Goal: Transaction & Acquisition: Download file/media

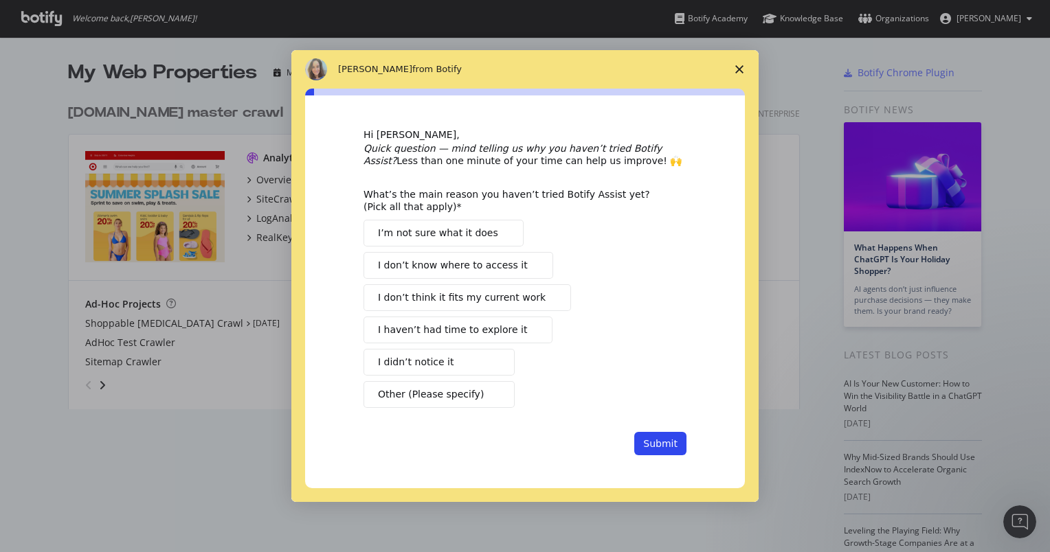
click at [733, 74] on span "Close survey" at bounding box center [739, 69] width 38 height 38
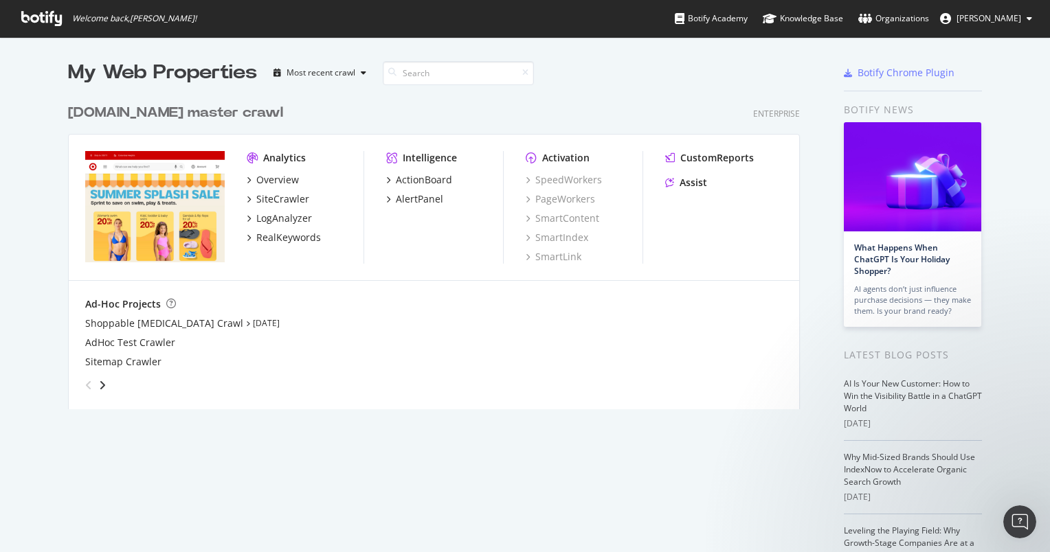
click at [997, 12] on span "Joaquim Ferrao" at bounding box center [988, 18] width 65 height 12
click at [972, 70] on link "Password settings" at bounding box center [983, 68] width 120 height 21
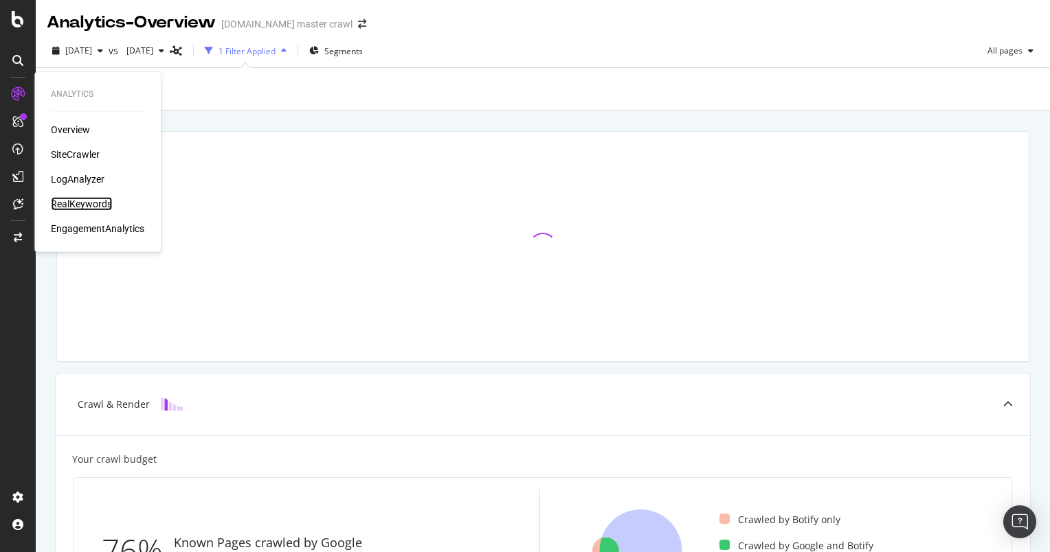
click at [92, 206] on div "RealKeywords" at bounding box center [81, 204] width 61 height 14
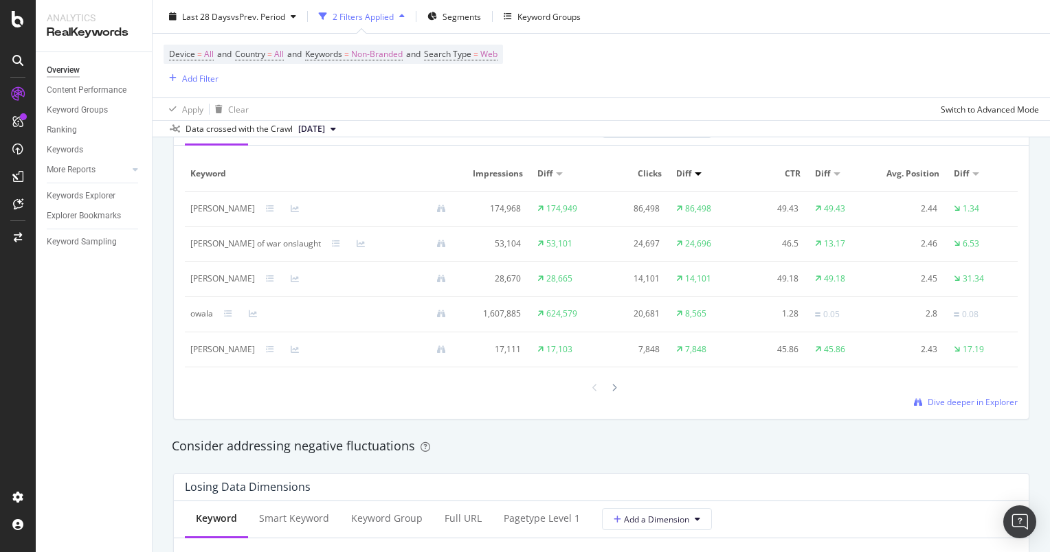
scroll to position [1325, 0]
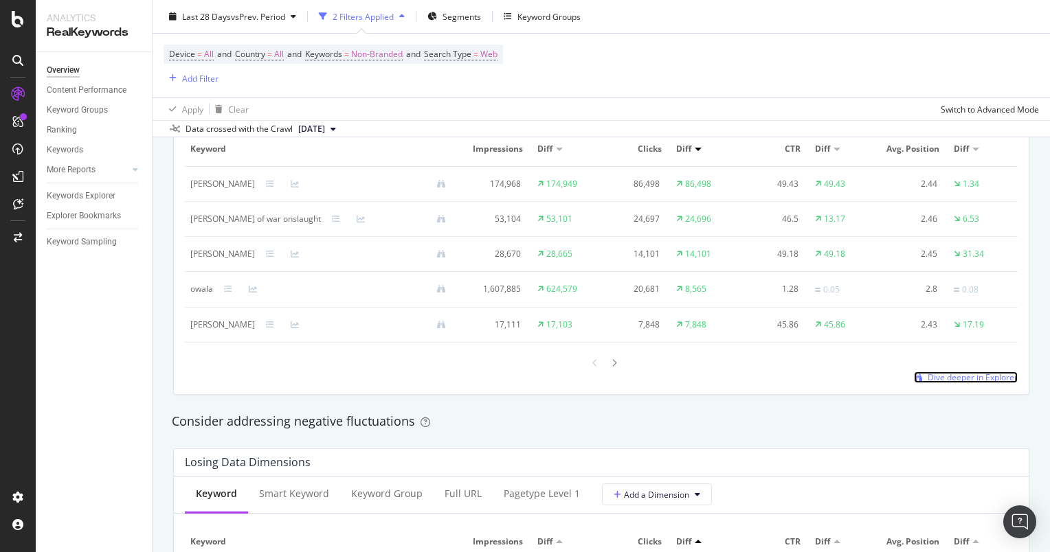
click at [958, 383] on span "Dive deeper in Explorer" at bounding box center [972, 378] width 90 height 12
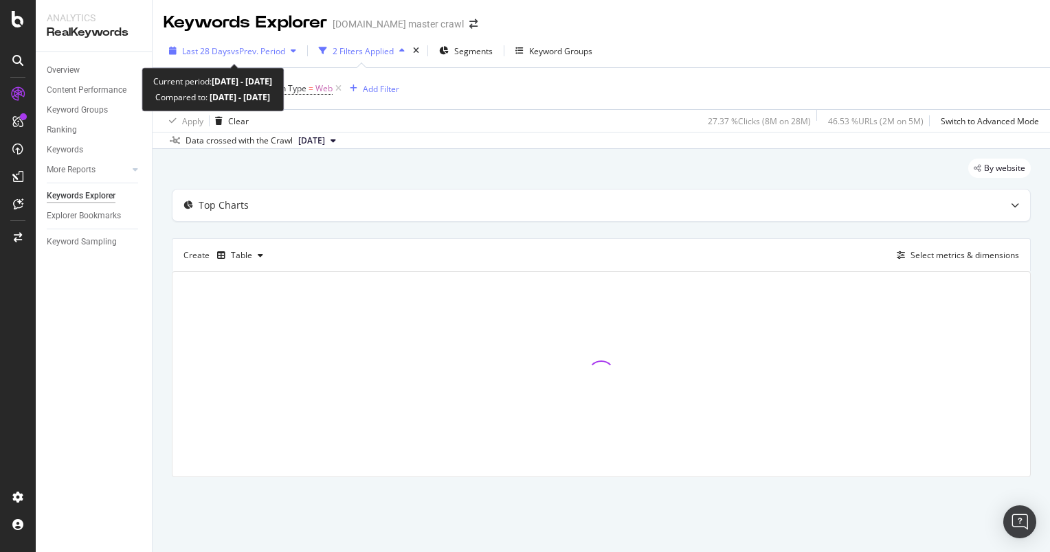
click at [284, 52] on span "vs Prev. Period" at bounding box center [258, 51] width 54 height 12
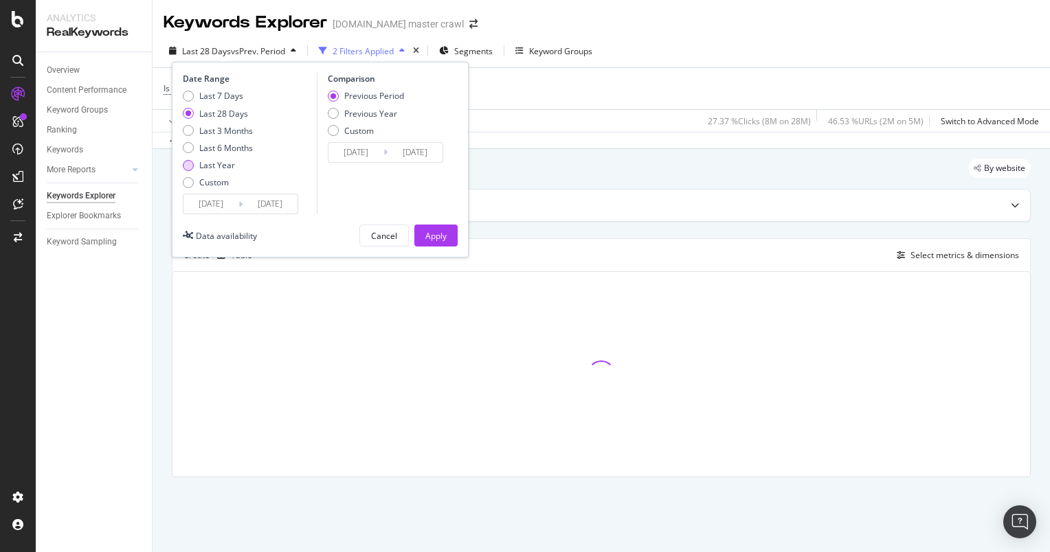
click at [221, 170] on div "Last Year" at bounding box center [217, 165] width 36 height 12
type input "2024/08/17"
type input "2023/08/18"
type input "2024/08/16"
click at [437, 226] on div "Apply" at bounding box center [435, 235] width 21 height 21
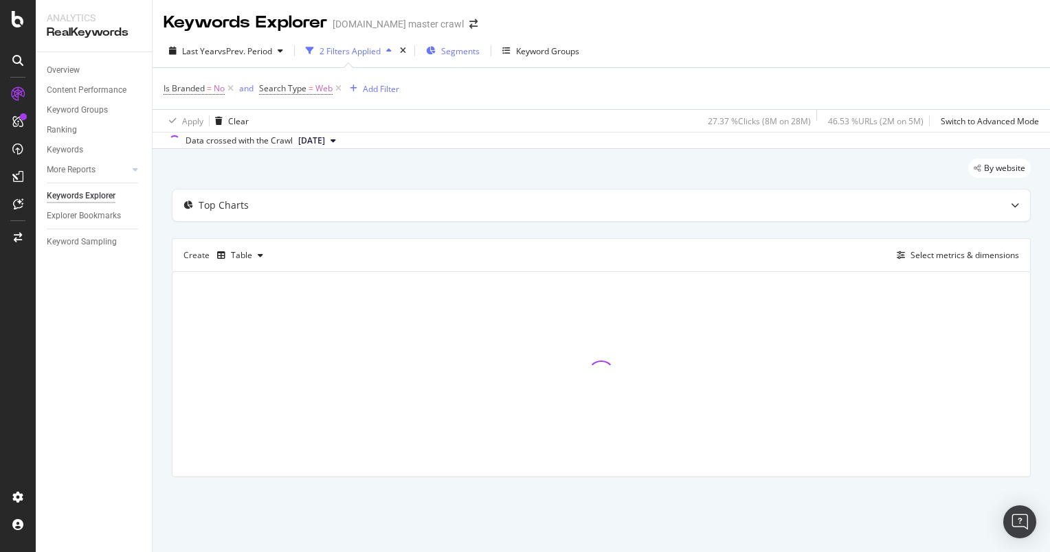
click at [441, 51] on div "Segments" at bounding box center [453, 51] width 54 height 21
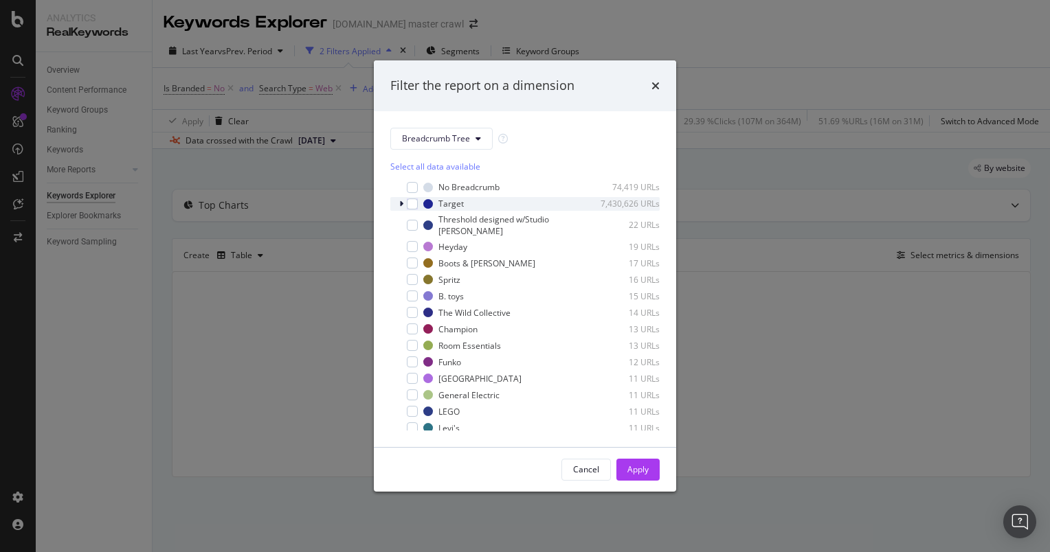
click at [402, 203] on icon "modal" at bounding box center [401, 204] width 4 height 8
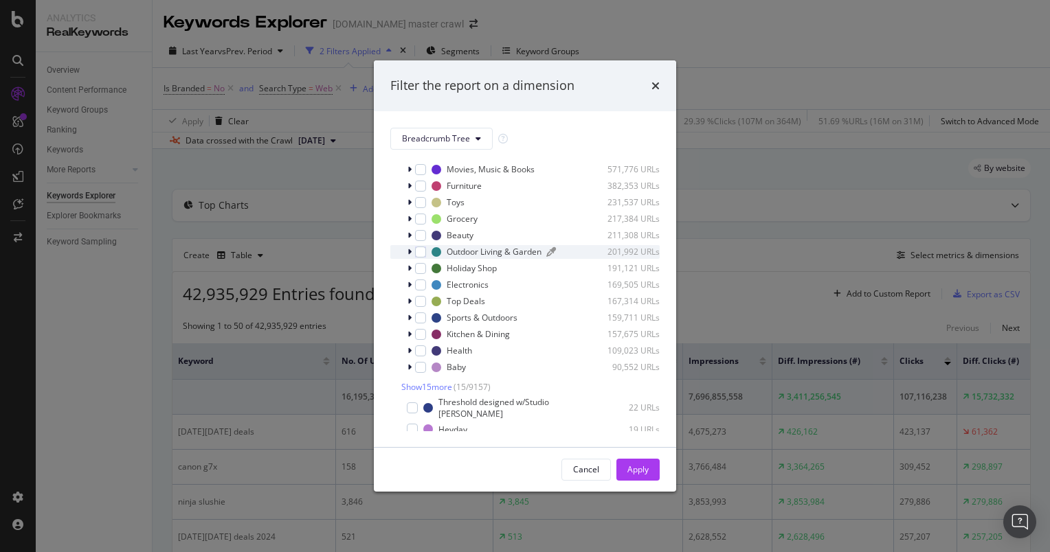
scroll to position [82, 0]
click at [406, 339] on div "Kitchen & Dining 157,675 URLs" at bounding box center [524, 333] width 269 height 14
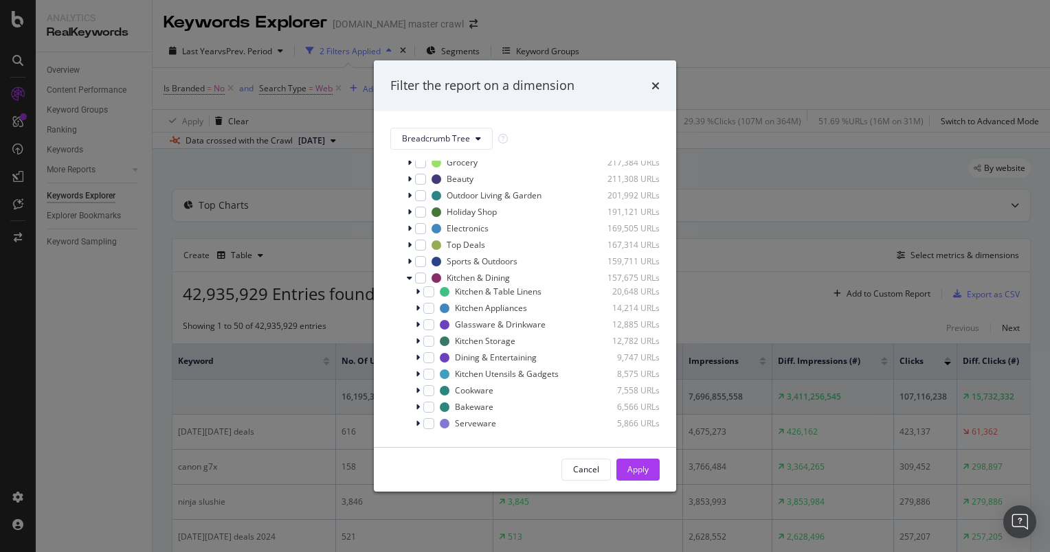
scroll to position [140, 0]
click at [431, 388] on div "modal" at bounding box center [428, 388] width 11 height 11
click at [640, 467] on div "Apply" at bounding box center [637, 470] width 21 height 12
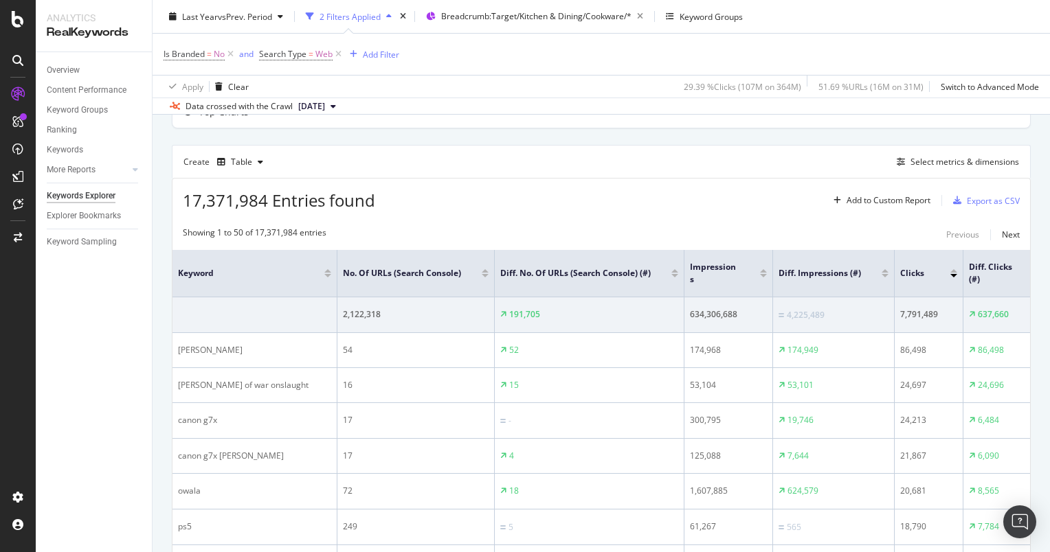
scroll to position [93, 0]
click at [760, 275] on div at bounding box center [763, 275] width 7 height 3
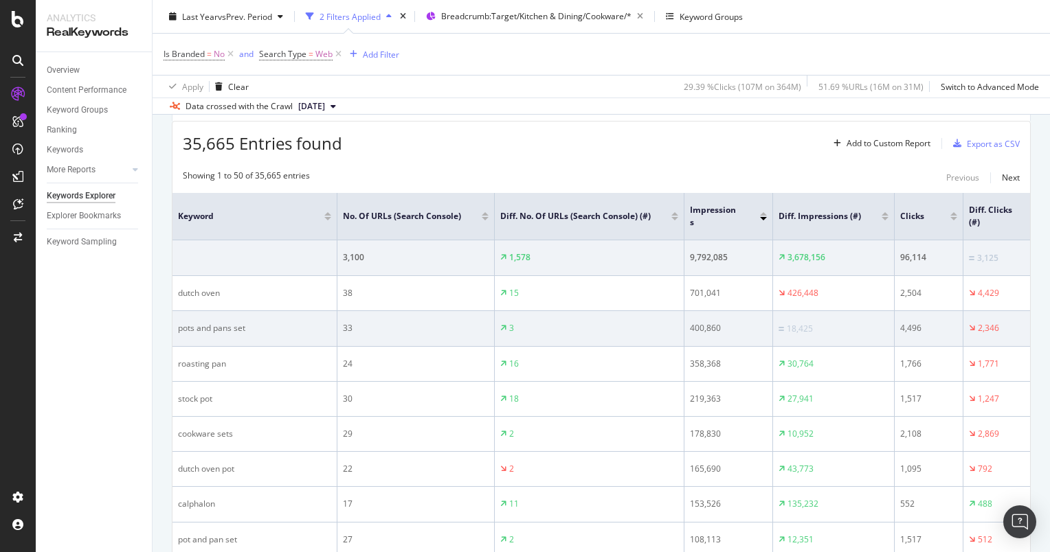
scroll to position [151, 0]
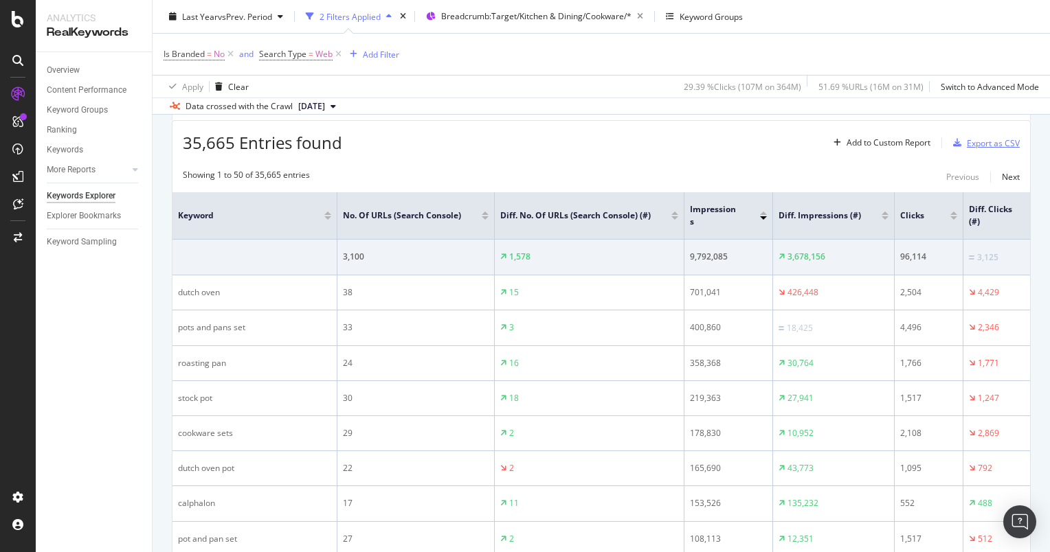
click at [971, 146] on div "Export as CSV" at bounding box center [993, 143] width 53 height 12
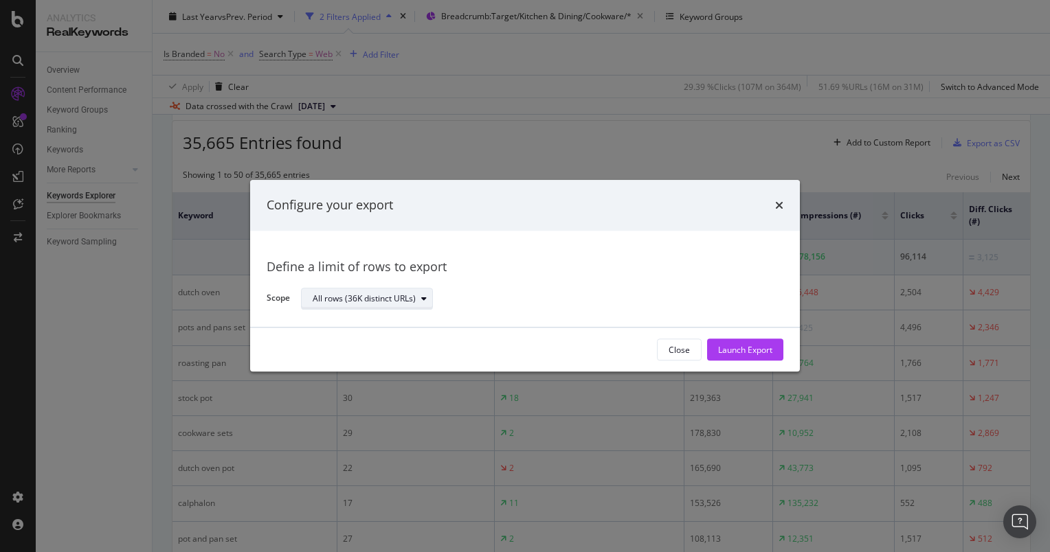
click at [412, 302] on div "All rows (36K distinct URLs)" at bounding box center [364, 299] width 103 height 8
click at [497, 304] on div "All rows (36K distinct URLs)" at bounding box center [536, 299] width 471 height 24
click at [754, 349] on div "Launch Export" at bounding box center [745, 350] width 54 height 12
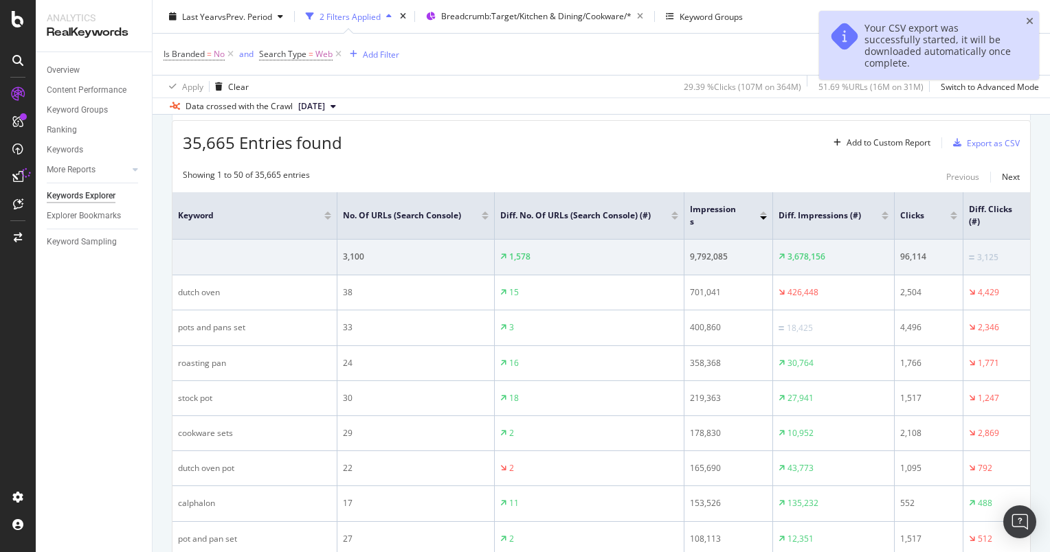
click at [668, 67] on div "Is Branded = No and Search Type = Web Add Filter" at bounding box center [601, 54] width 875 height 41
click at [21, 10] on div at bounding box center [18, 276] width 36 height 552
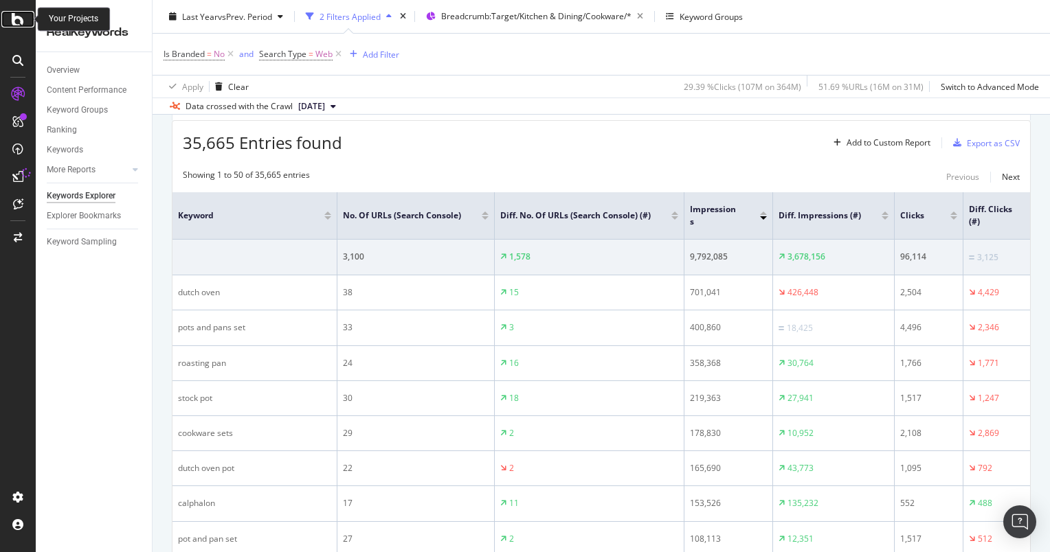
click at [14, 23] on icon at bounding box center [18, 19] width 12 height 16
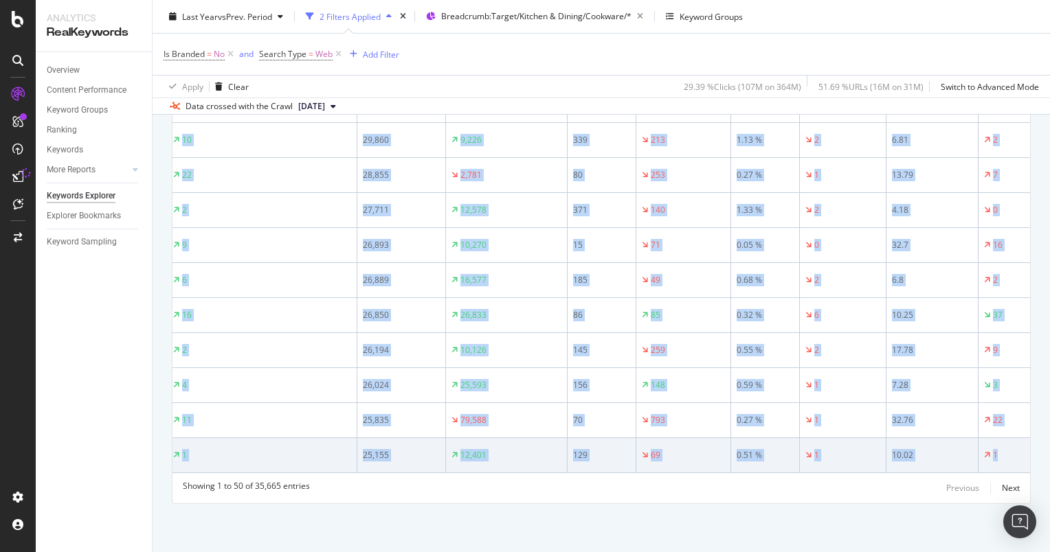
scroll to position [0, 409]
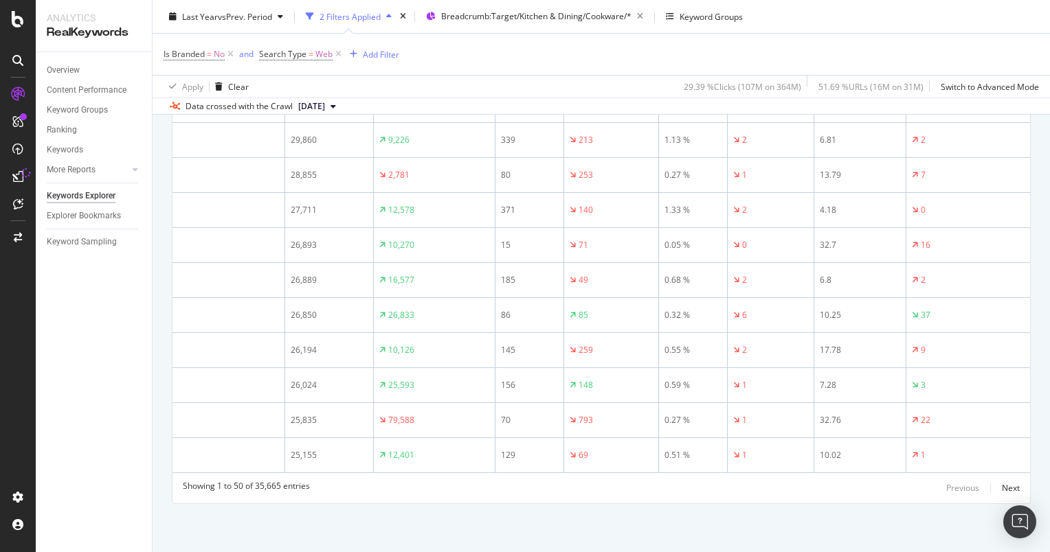
drag, startPoint x: 165, startPoint y: 150, endPoint x: 1024, endPoint y: 453, distance: 910.4
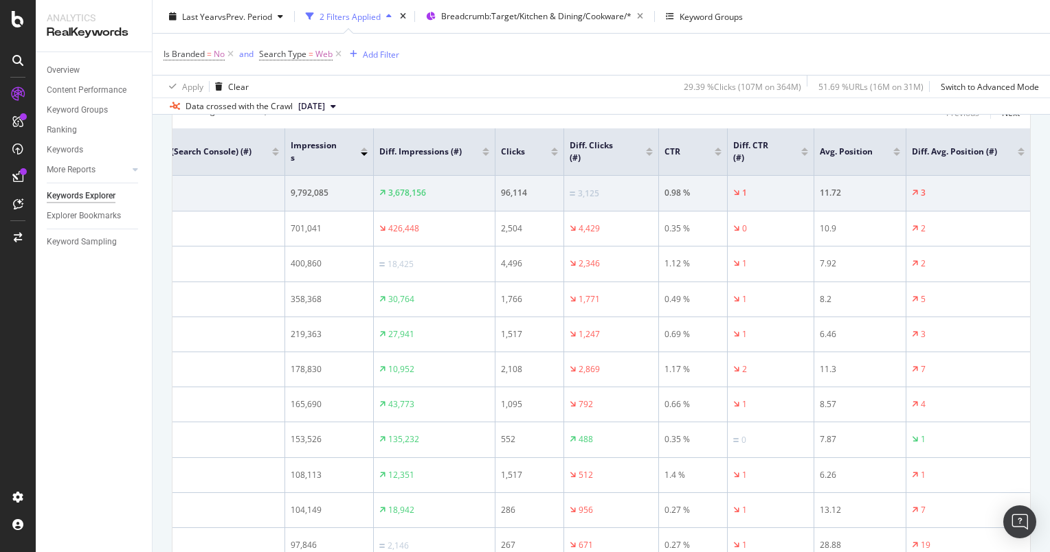
scroll to position [76, 0]
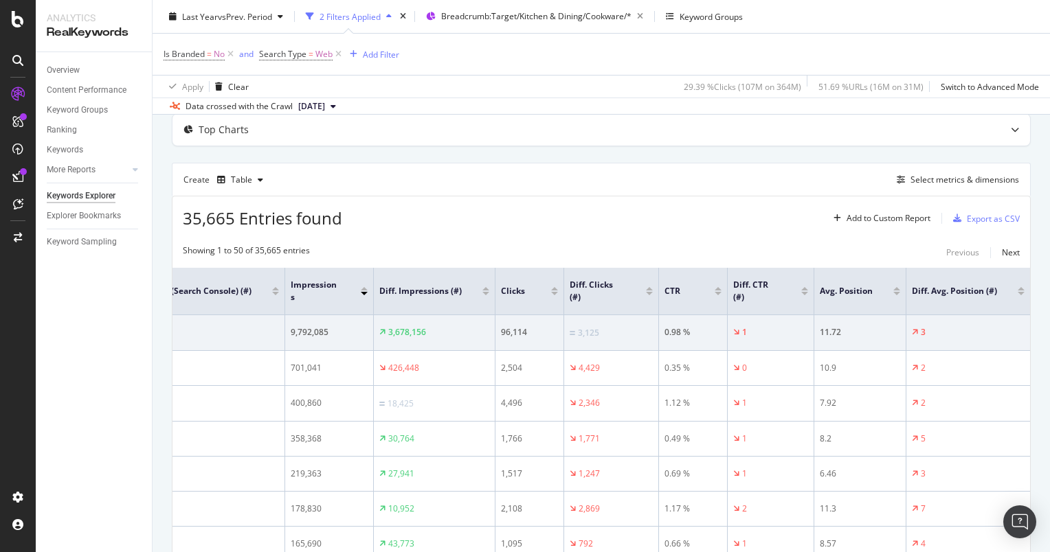
click at [464, 220] on div "35,665 Entries found Add to Custom Report Export as CSV" at bounding box center [600, 213] width 857 height 34
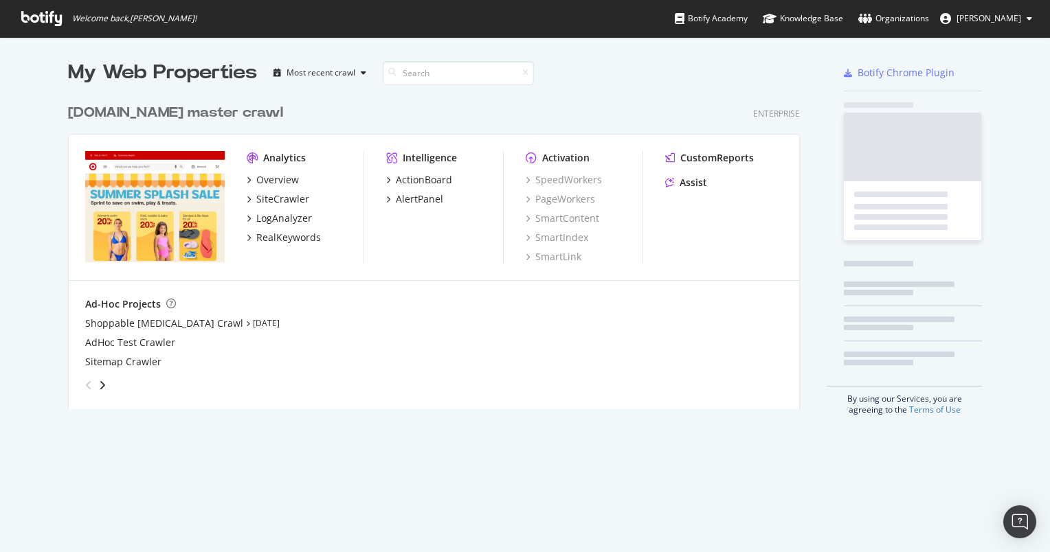
scroll to position [541, 1028]
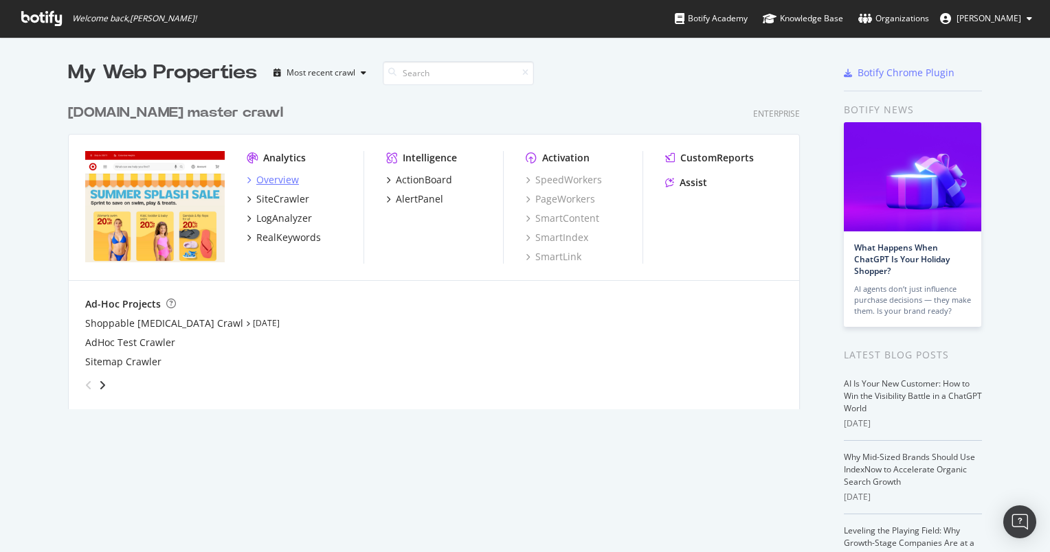
click at [275, 180] on div "Overview" at bounding box center [277, 180] width 43 height 14
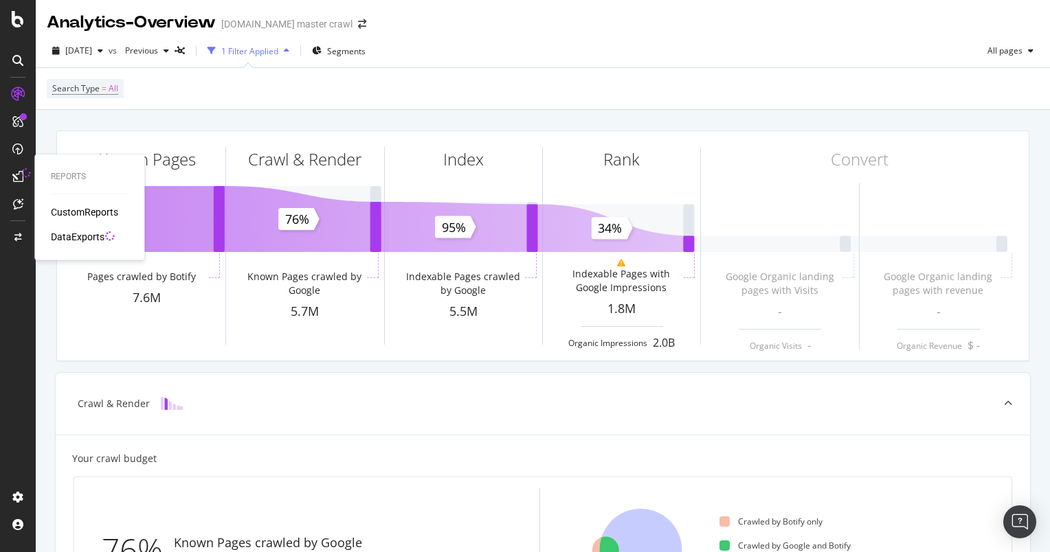
click at [89, 236] on div "DataExports" at bounding box center [78, 237] width 54 height 14
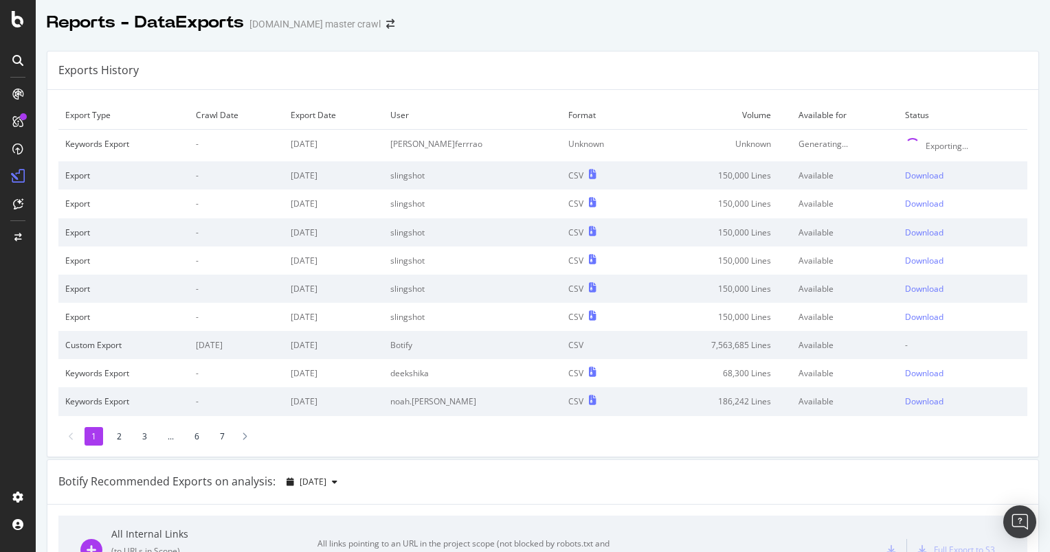
click at [835, 140] on div "Generating..." at bounding box center [844, 144] width 93 height 12
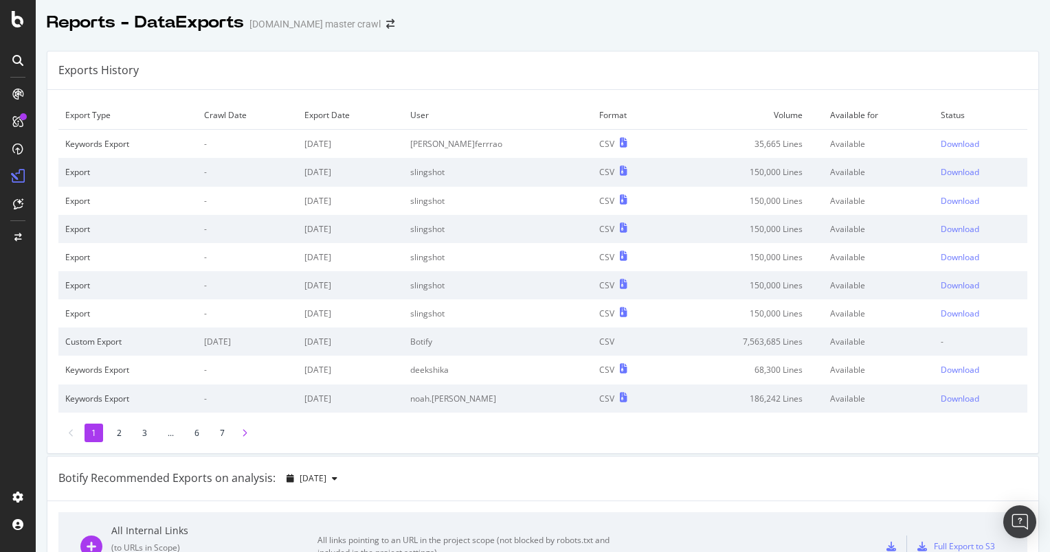
click at [243, 433] on icon at bounding box center [244, 433] width 5 height 8
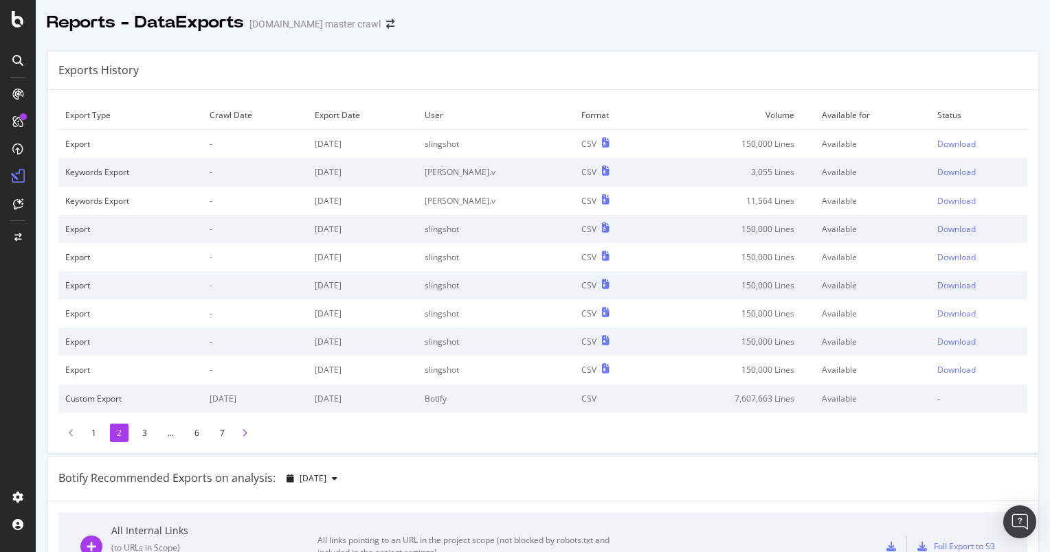
click at [242, 433] on icon at bounding box center [244, 433] width 5 height 8
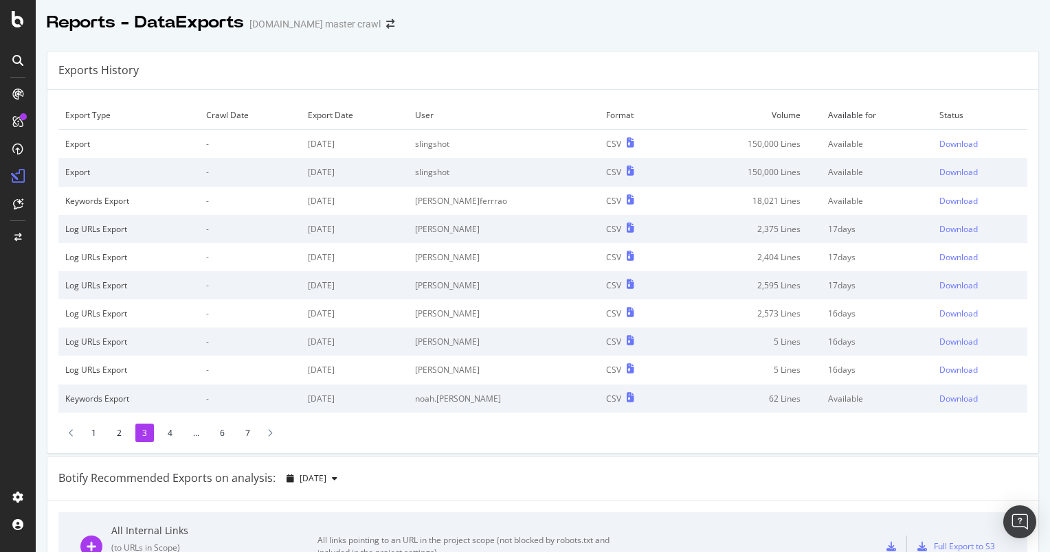
click at [750, 198] on td "18,021 Lines" at bounding box center [748, 201] width 146 height 28
click at [72, 438] on div at bounding box center [71, 433] width 12 height 19
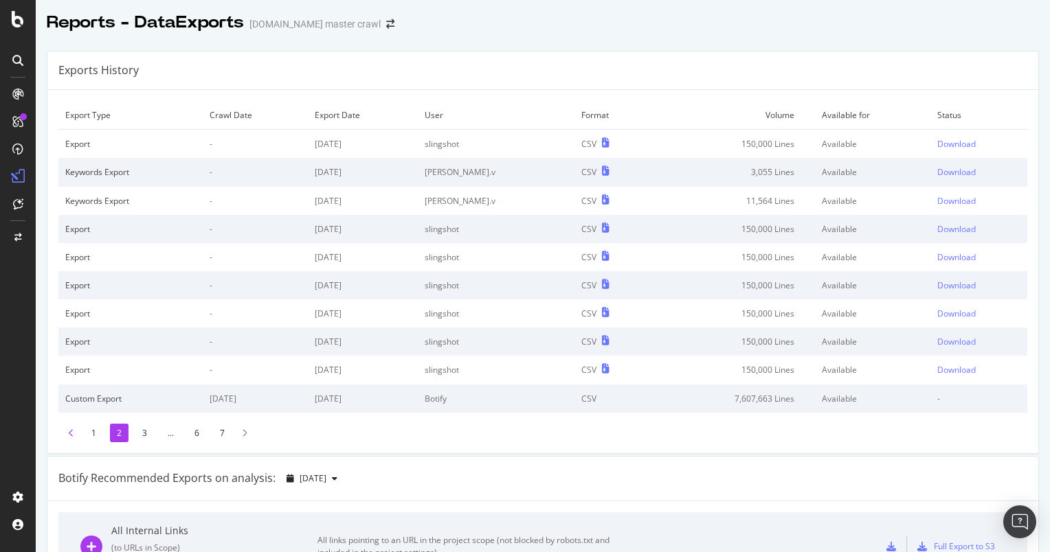
click at [72, 438] on div at bounding box center [71, 433] width 12 height 19
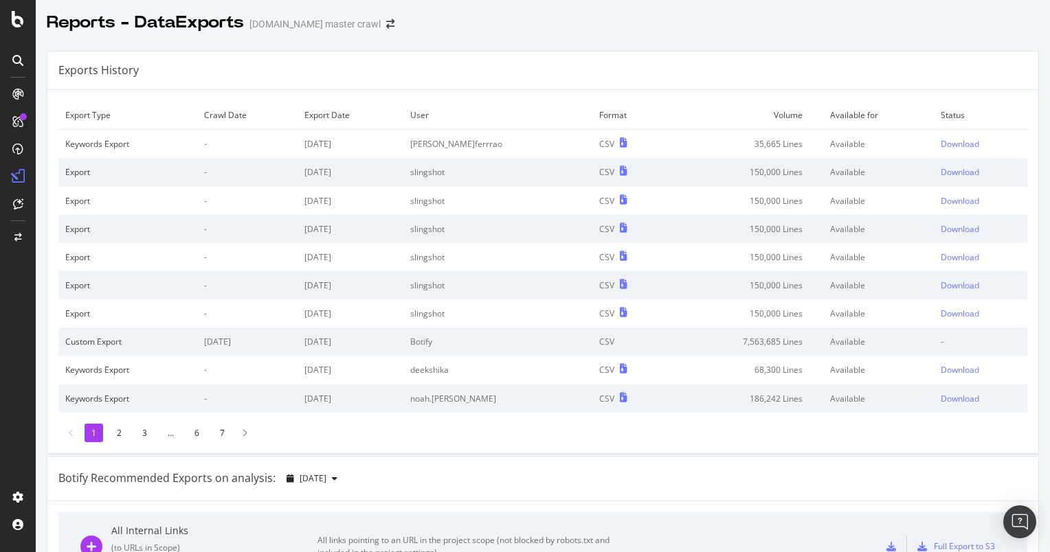
click at [556, 460] on div "Botify Recommended Exports on analysis: 2025 Aug. 11th" at bounding box center [542, 479] width 991 height 45
click at [941, 368] on div "Download" at bounding box center [960, 370] width 38 height 12
